Goal: Use online tool/utility: Utilize a website feature to perform a specific function

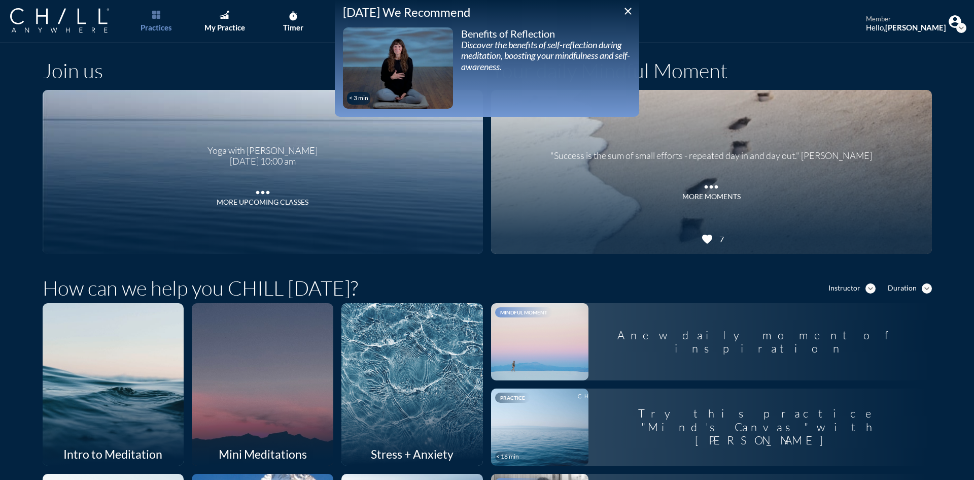
click at [630, 9] on icon "close" at bounding box center [628, 11] width 12 height 12
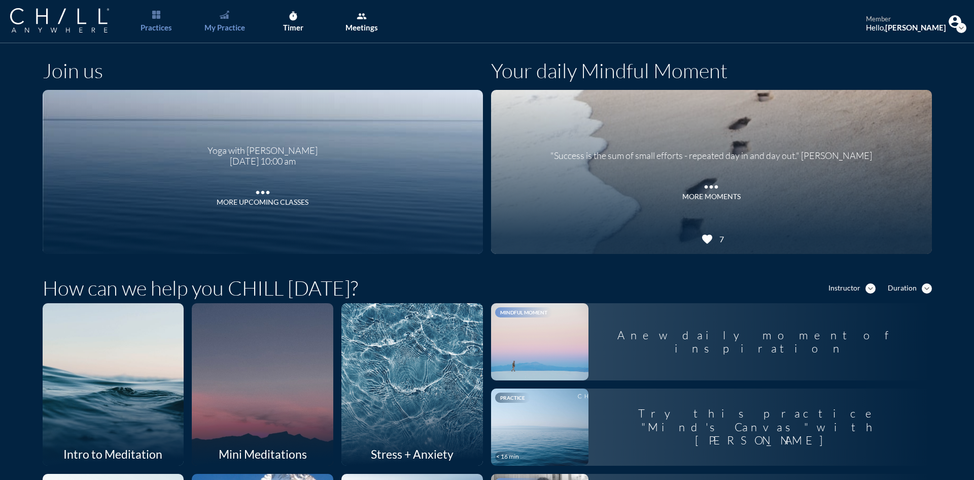
click at [227, 18] on img "Main menu" at bounding box center [224, 15] width 9 height 8
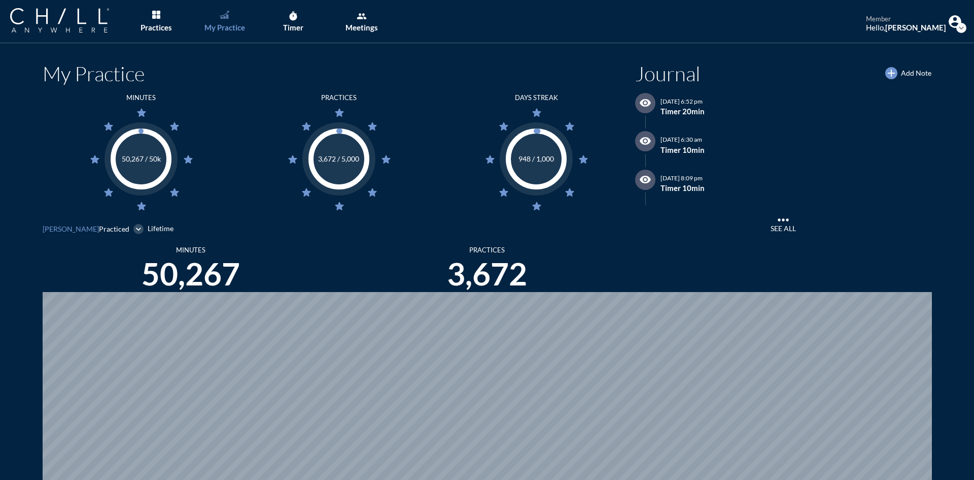
scroll to position [480, 967]
click at [302, 23] on div "Timer" at bounding box center [293, 27] width 20 height 9
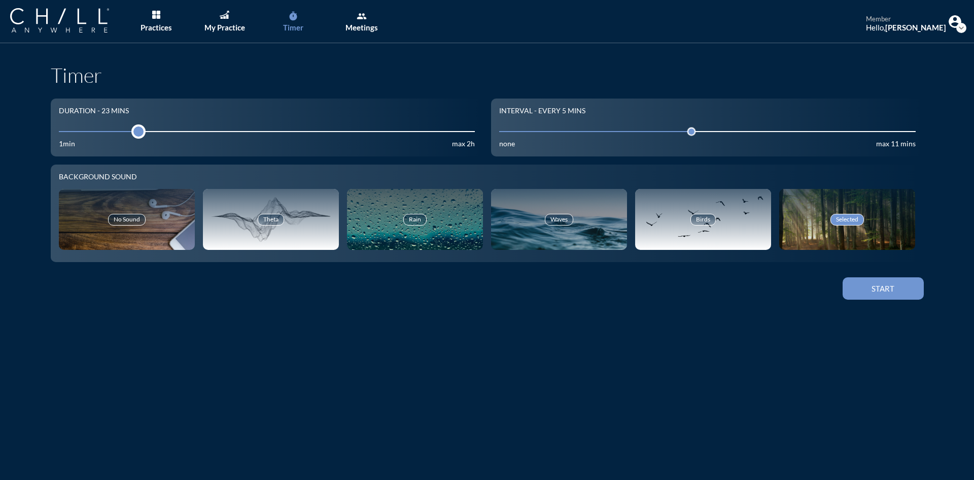
drag, startPoint x: 123, startPoint y: 132, endPoint x: 131, endPoint y: 132, distance: 8.1
click at [131, 132] on div at bounding box center [138, 131] width 14 height 14
click at [879, 295] on button "Start" at bounding box center [883, 288] width 81 height 22
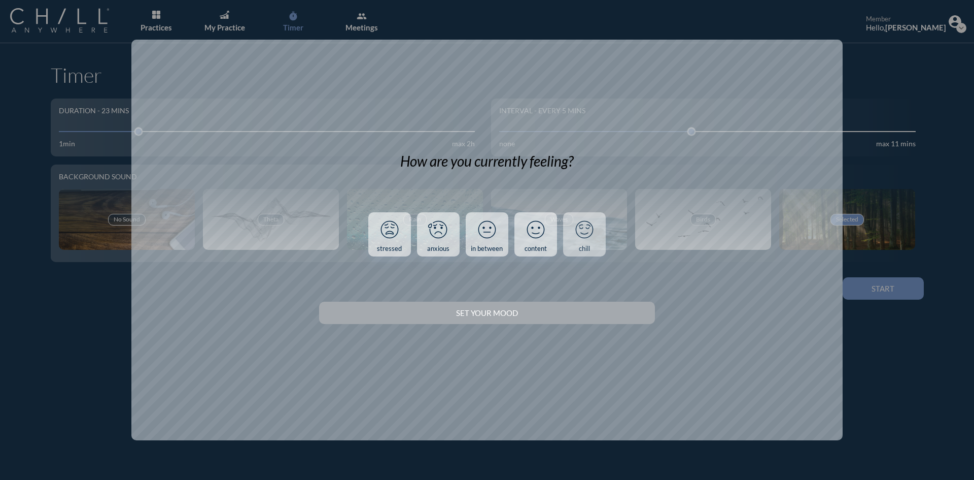
click at [587, 245] on div "chill" at bounding box center [584, 249] width 11 height 8
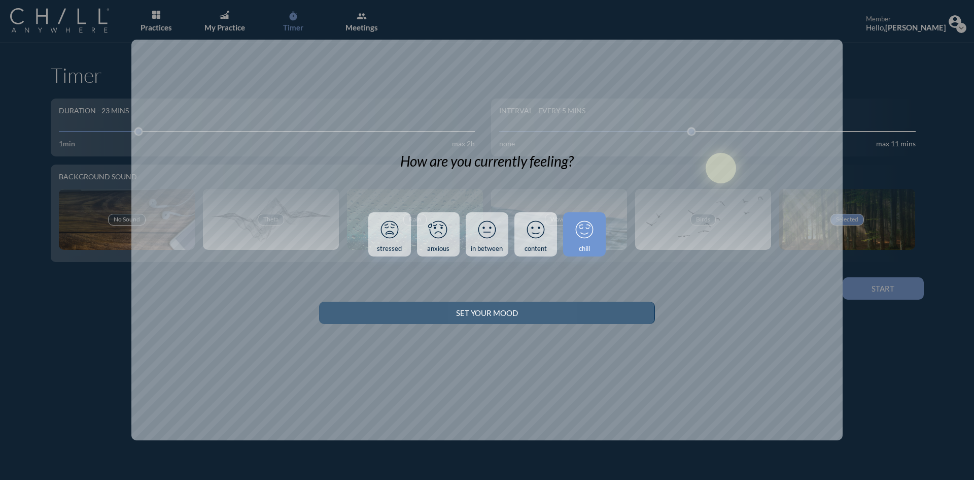
click at [594, 318] on button "Set your Mood" at bounding box center [486, 312] width 335 height 22
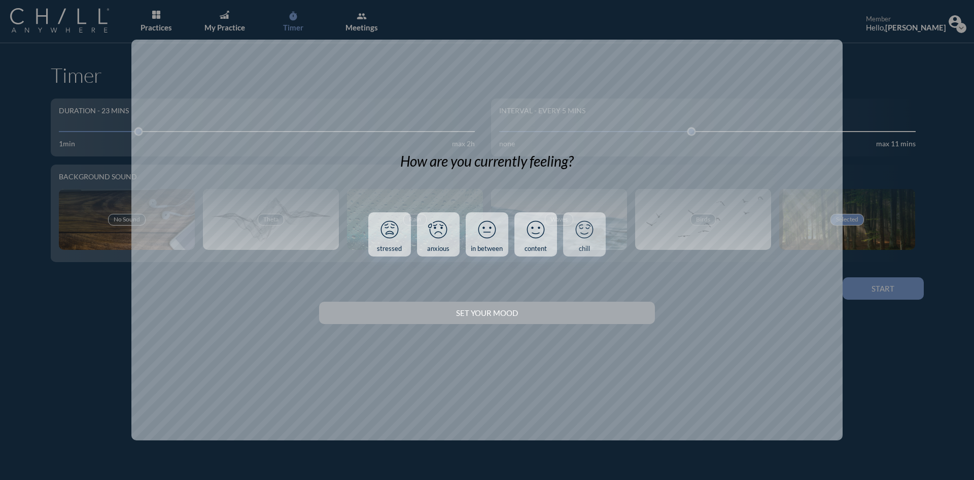
click at [585, 236] on icon at bounding box center [584, 229] width 26 height 26
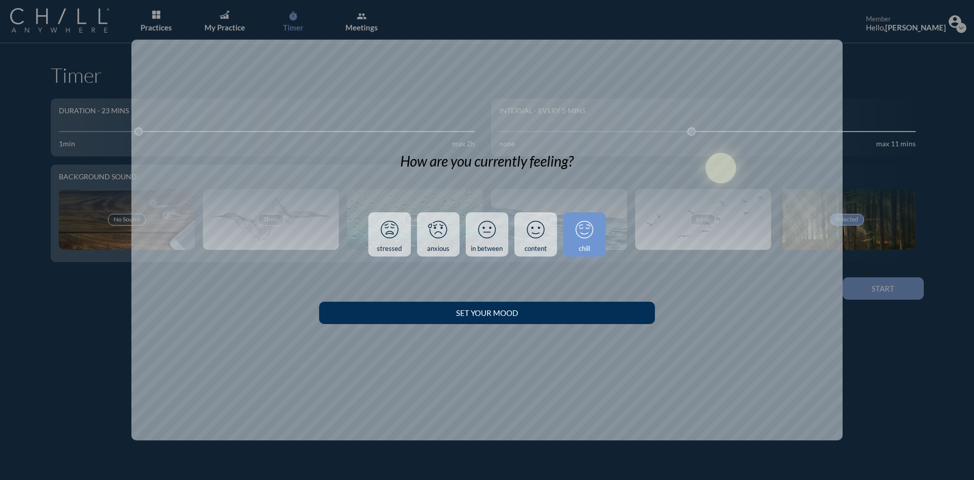
click at [588, 315] on div "Set your Mood" at bounding box center [487, 312] width 300 height 9
